Goal: Transaction & Acquisition: Purchase product/service

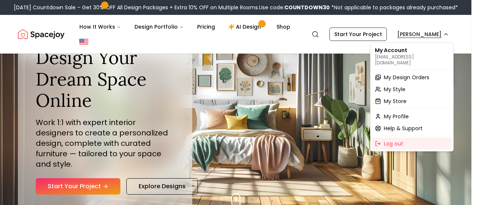
click at [414, 74] on span "My Design Orders" at bounding box center [406, 77] width 45 height 7
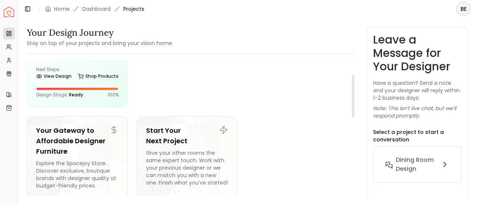
scroll to position [17, 0]
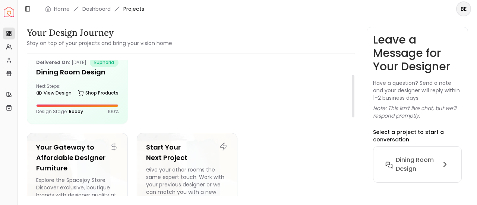
drag, startPoint x: 353, startPoint y: 101, endPoint x: 330, endPoint y: 106, distance: 23.1
click at [352, 106] on div at bounding box center [353, 96] width 3 height 42
click at [93, 98] on link "Shop Products" at bounding box center [98, 93] width 41 height 10
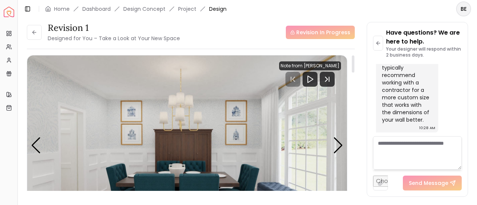
drag, startPoint x: 353, startPoint y: 89, endPoint x: 361, endPoint y: 43, distance: 47.3
click at [355, 56] on div at bounding box center [353, 64] width 3 height 17
click at [35, 32] on icon at bounding box center [33, 32] width 3 height 0
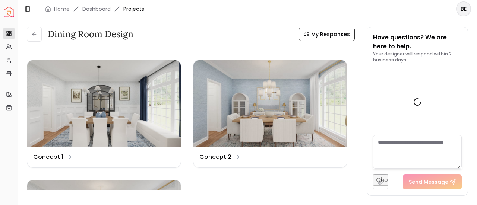
scroll to position [1300, 0]
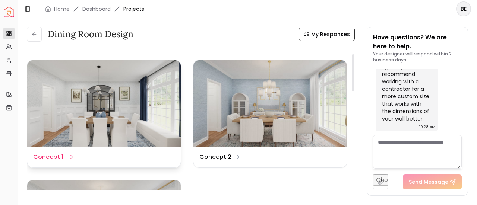
click at [142, 99] on img at bounding box center [104, 103] width 154 height 86
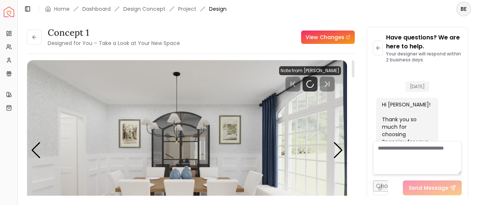
scroll to position [1294, 0]
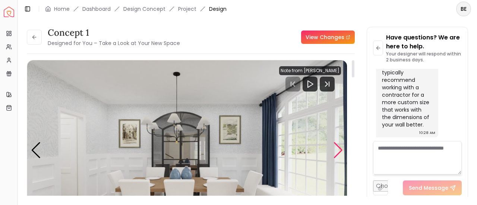
click at [335, 152] on div "Next slide" at bounding box center [338, 150] width 10 height 16
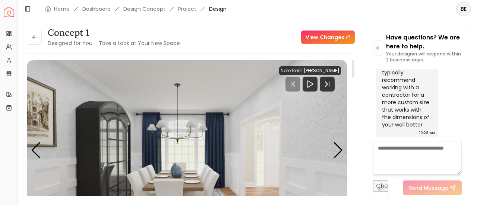
click at [237, 113] on img "2 / 3" at bounding box center [187, 150] width 320 height 180
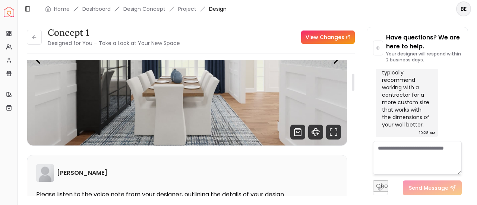
scroll to position [111, 0]
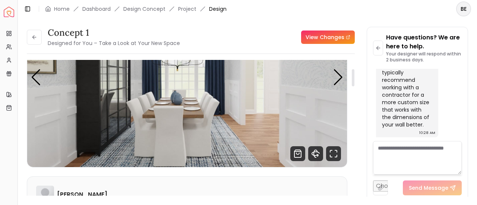
drag, startPoint x: 353, startPoint y: 68, endPoint x: 351, endPoint y: 76, distance: 8.9
click at [352, 76] on div at bounding box center [353, 77] width 3 height 17
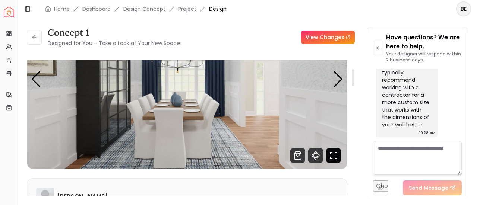
click at [331, 154] on icon "Fullscreen" at bounding box center [333, 155] width 15 height 15
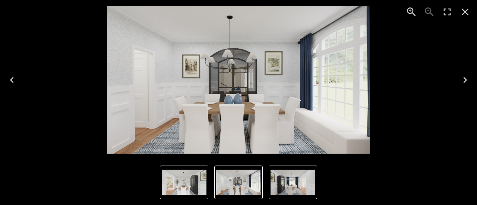
click at [295, 176] on img "2 of 3" at bounding box center [293, 182] width 45 height 25
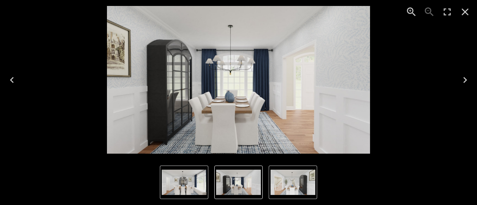
click at [256, 52] on img "2 of 3" at bounding box center [238, 80] width 263 height 148
click at [409, 13] on icon "Zoom in" at bounding box center [411, 11] width 9 height 9
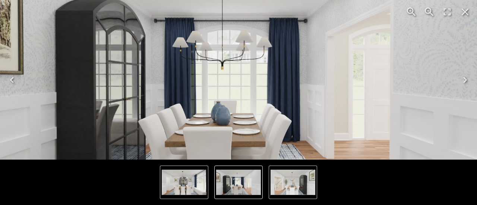
click at [409, 13] on icon "Zoom in" at bounding box center [411, 11] width 9 height 9
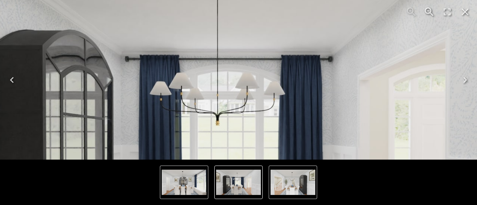
drag, startPoint x: 313, startPoint y: 34, endPoint x: 314, endPoint y: 93, distance: 59.3
click at [314, 93] on img "2 of 3" at bounding box center [240, 139] width 714 height 401
click at [314, 102] on img "2 of 3" at bounding box center [240, 139] width 714 height 401
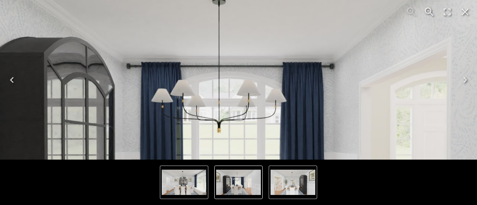
click at [321, 54] on img "2 of 3" at bounding box center [241, 146] width 714 height 401
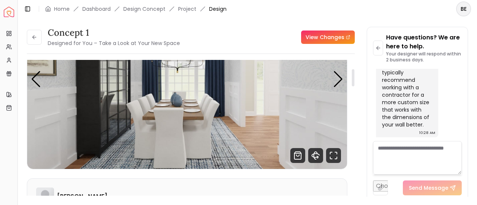
click at [314, 186] on div "[PERSON_NAME] Please listen to the voice note from your designer, outlining the…" at bounding box center [187, 205] width 320 height 52
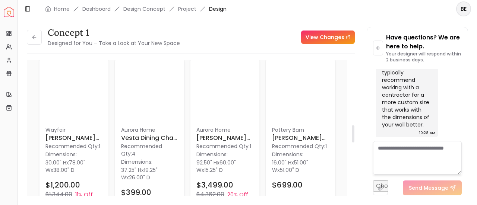
scroll to position [533, 0]
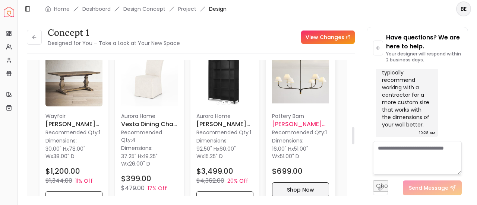
click at [314, 186] on button "Shop Now" at bounding box center [300, 190] width 57 height 15
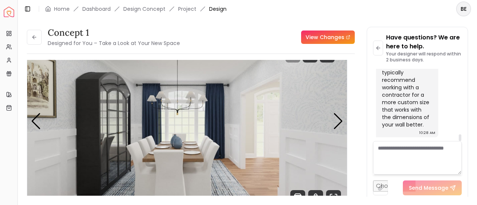
scroll to position [30, 0]
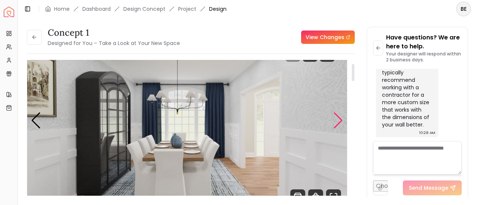
click at [342, 120] on div "Next slide" at bounding box center [338, 121] width 10 height 16
